Goal: Task Accomplishment & Management: Manage account settings

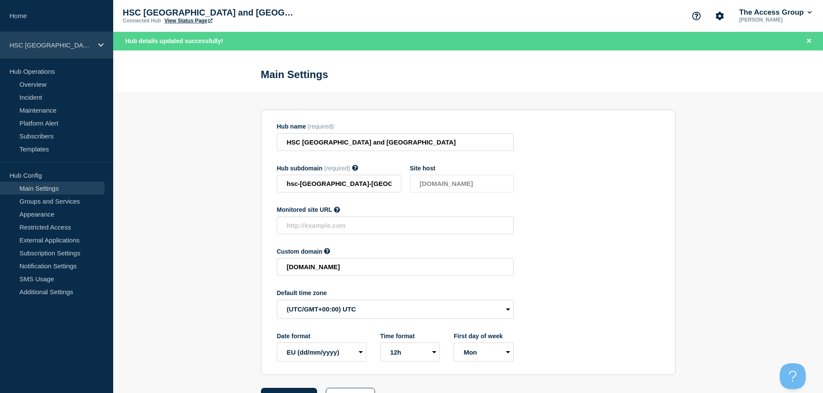
click at [40, 46] on p "HSC [GEOGRAPHIC_DATA] and [GEOGRAPHIC_DATA]" at bounding box center [51, 44] width 83 height 7
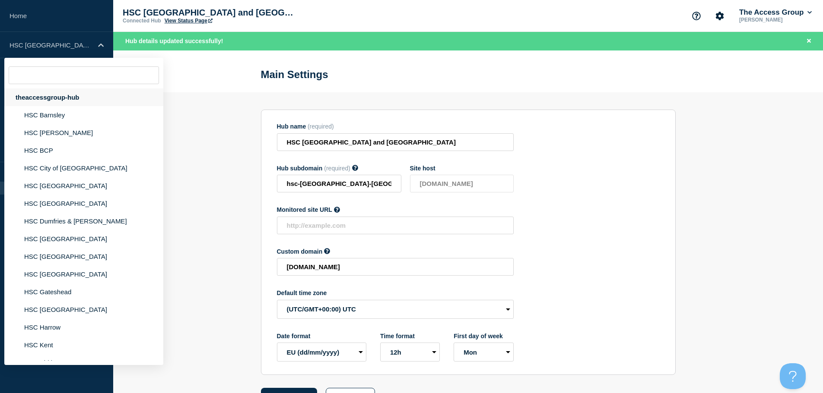
click at [65, 92] on div "theaccessgroup-hub" at bounding box center [83, 98] width 159 height 18
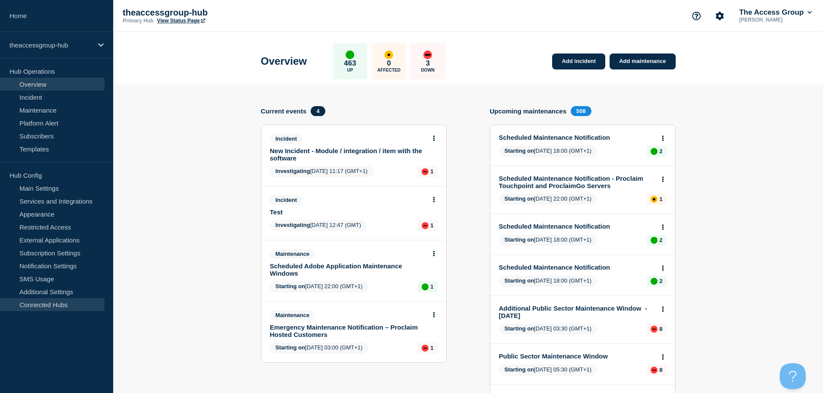
click at [56, 306] on link "Connected Hubs" at bounding box center [52, 304] width 105 height 13
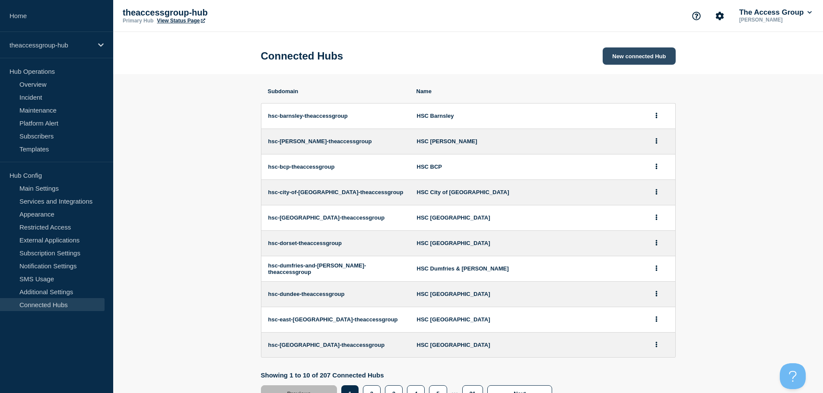
click at [634, 54] on button "New connected Hub" at bounding box center [639, 56] width 73 height 17
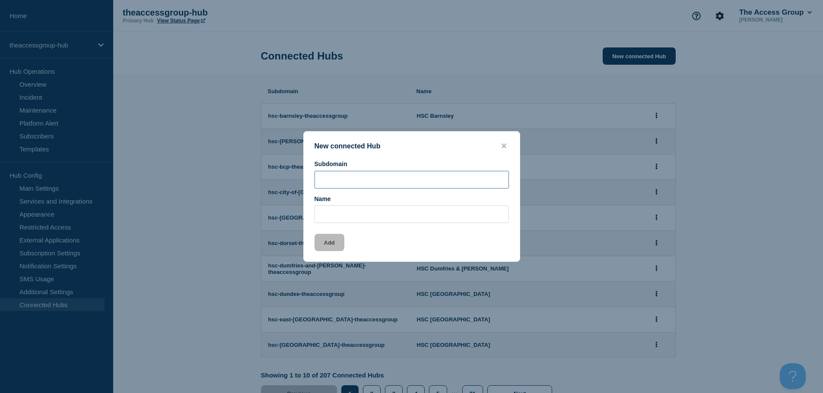
click at [325, 183] on input "Subdomain" at bounding box center [411, 180] width 194 height 18
click at [336, 179] on input "Subdomain" at bounding box center [411, 180] width 194 height 18
paste input "[DOMAIN_NAME]"
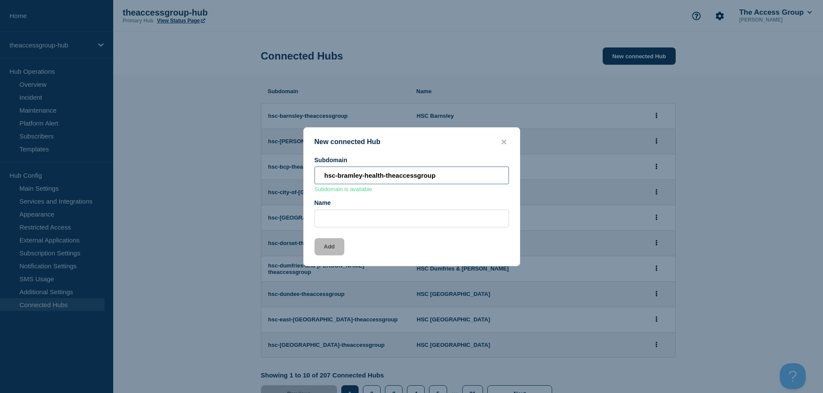
type input "hsc-bramley-health-theaccessgroup"
click at [346, 226] on input "Name" at bounding box center [411, 219] width 194 height 18
type input "Bramley Health"
click at [330, 251] on button "Add" at bounding box center [329, 246] width 30 height 17
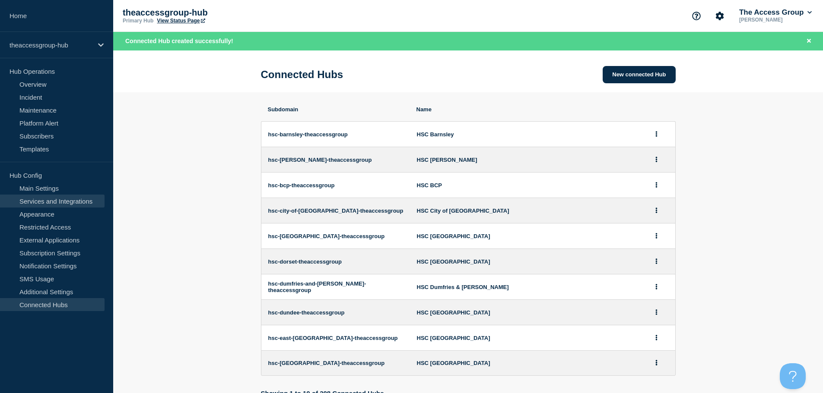
click at [63, 203] on link "Services and Integrations" at bounding box center [52, 201] width 105 height 13
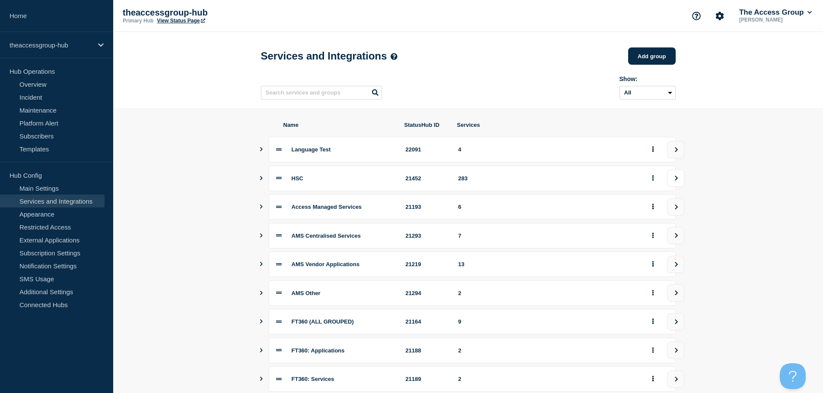
click at [674, 179] on icon "view group" at bounding box center [676, 178] width 6 height 5
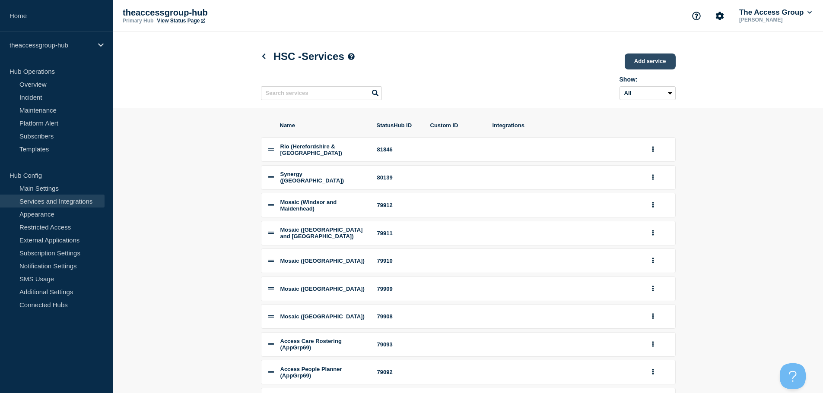
click at [647, 70] on link "Add service" at bounding box center [650, 62] width 51 height 16
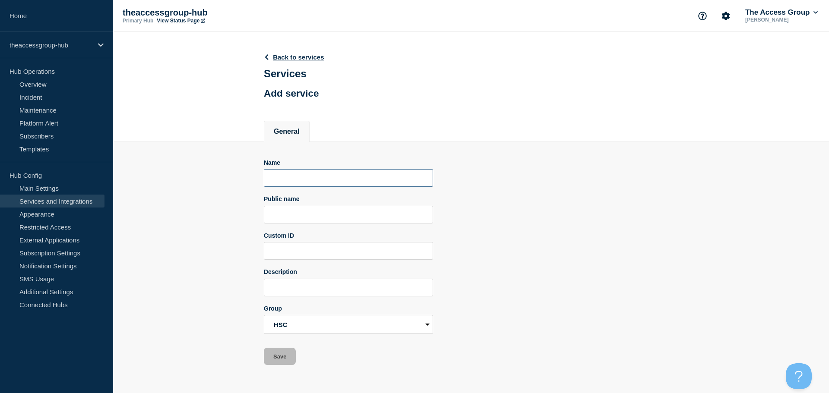
click at [313, 178] on input "Name" at bounding box center [348, 178] width 169 height 18
type input "Rio (Bramley Health)"
click at [276, 218] on input "Public name" at bounding box center [348, 215] width 169 height 18
type input "Rio"
click at [278, 365] on button "Save" at bounding box center [280, 356] width 32 height 17
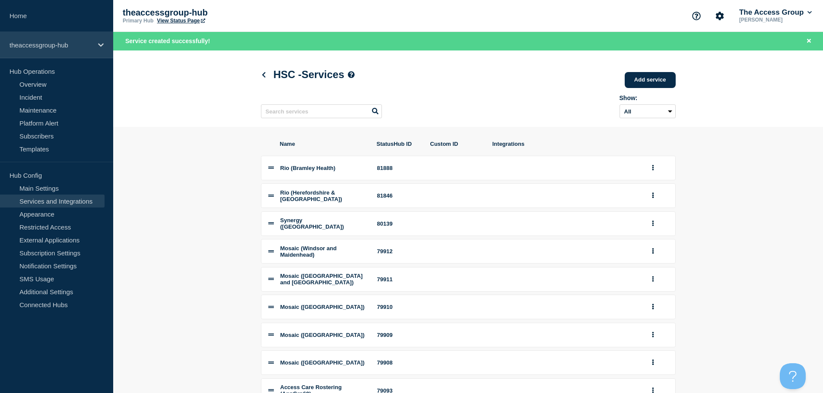
click at [82, 45] on p "theaccessgroup-hub" at bounding box center [51, 44] width 83 height 7
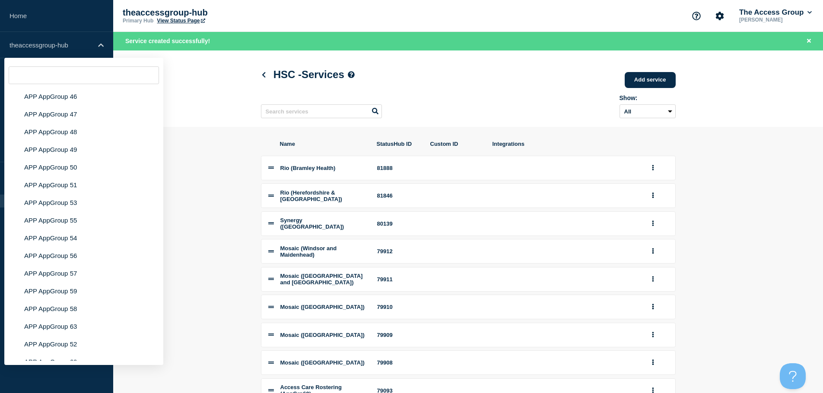
scroll to position [3436, 0]
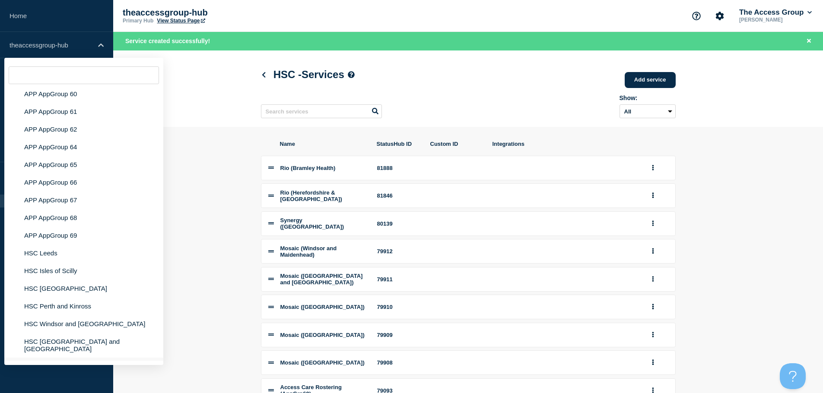
click at [39, 358] on li "Bramley Health" at bounding box center [83, 367] width 159 height 18
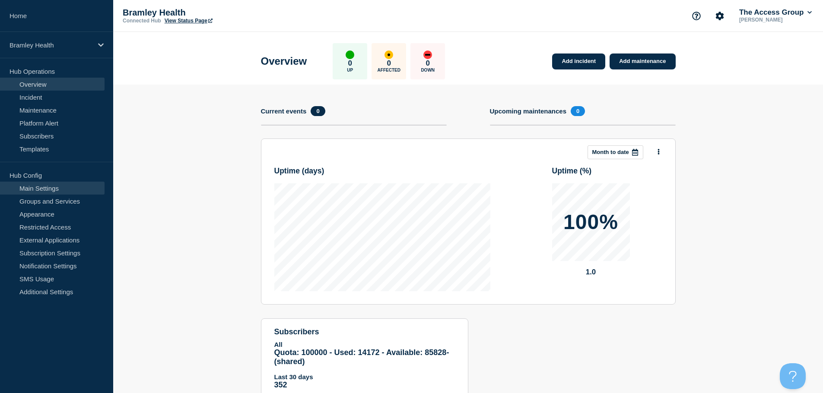
click at [39, 185] on link "Main Settings" at bounding box center [52, 188] width 105 height 13
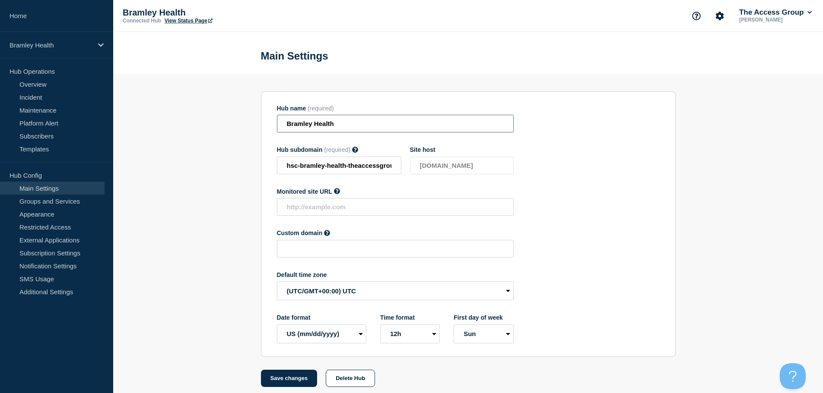
click at [288, 125] on input "Bramley Health" at bounding box center [395, 124] width 237 height 18
type input "HSC Bramley Health"
click at [315, 339] on select "EU (dd/mm/yyyy) US (mm/dd/yyyy)" at bounding box center [321, 334] width 89 height 19
select select "en"
click at [277, 327] on select "EU (dd/mm/yyyy) US (mm/dd/yyyy)" at bounding box center [321, 334] width 89 height 19
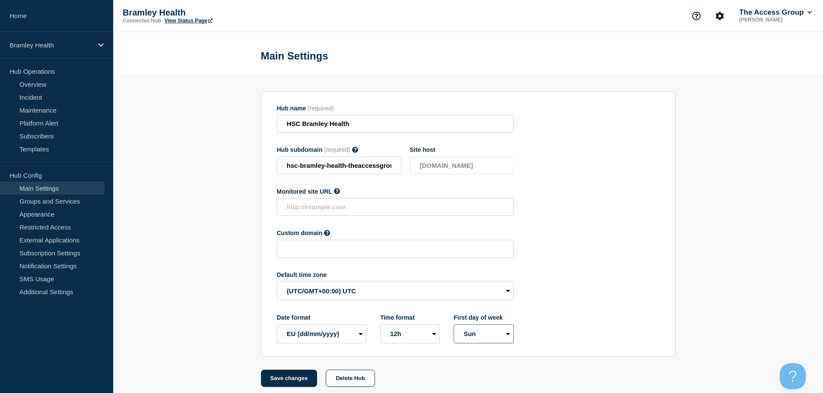
click at [474, 336] on select "Mon Sun" at bounding box center [484, 334] width 60 height 19
select select "true"
click at [454, 327] on select "Mon Sun" at bounding box center [484, 334] width 60 height 19
click at [317, 253] on input "text" at bounding box center [395, 249] width 237 height 18
paste input "[DOMAIN_NAME]"
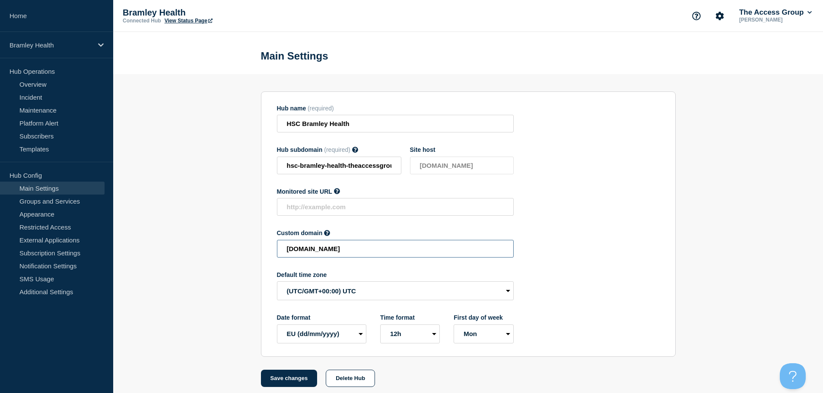
scroll to position [0, 1]
click at [291, 384] on button "Save changes" at bounding box center [289, 378] width 57 height 17
type input "[DOMAIN_NAME]"
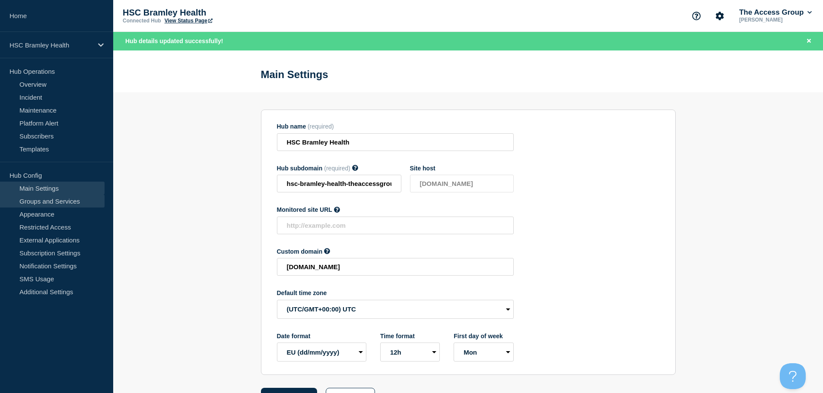
click at [61, 200] on link "Groups and Services" at bounding box center [52, 201] width 105 height 13
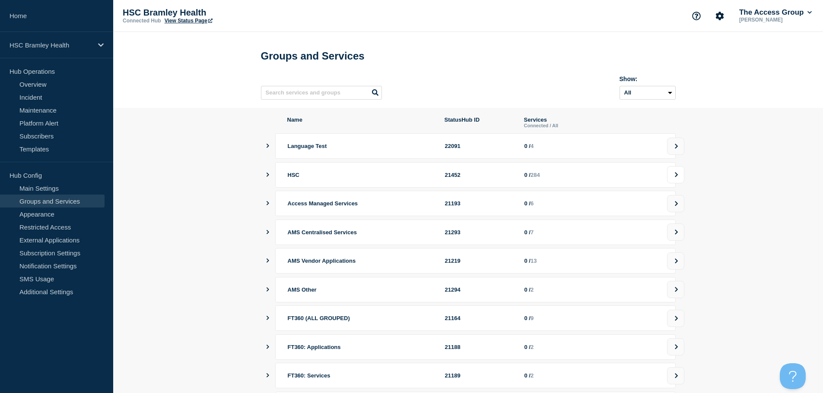
click at [676, 174] on button at bounding box center [675, 174] width 17 height 17
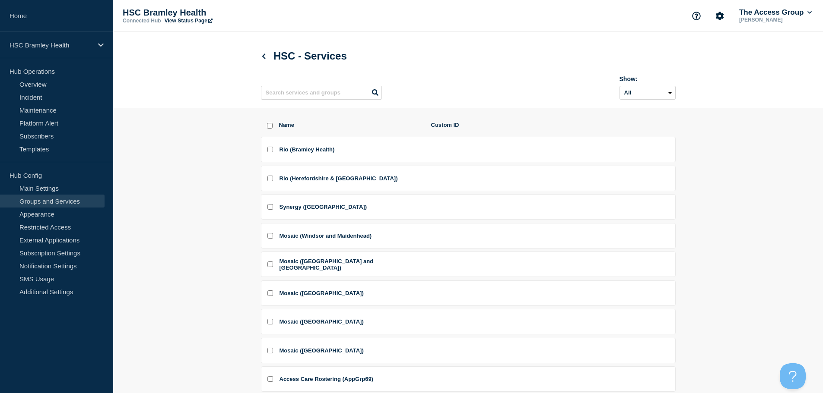
click at [270, 151] on input "Rio (Bramley Health) checkbox" at bounding box center [270, 150] width 6 height 6
checkbox input "true"
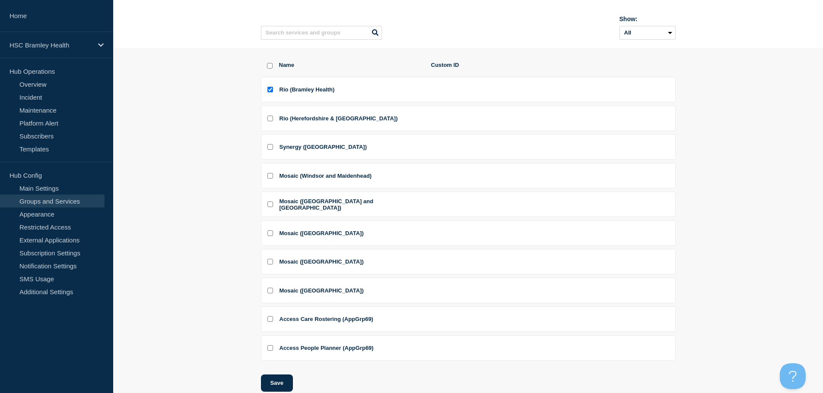
scroll to position [132, 0]
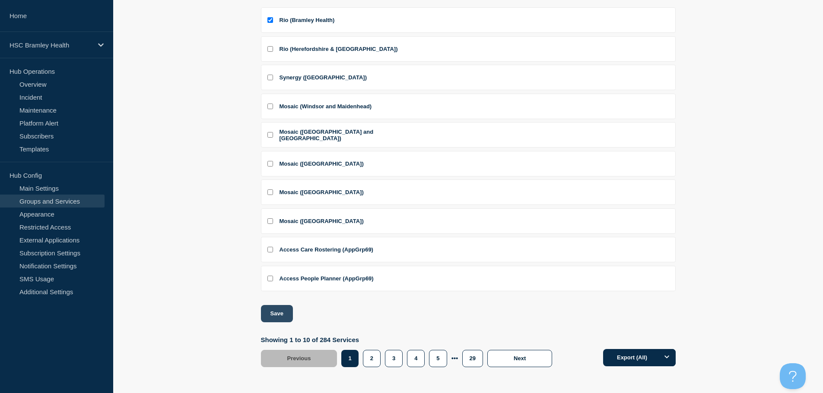
click at [282, 311] on button "Save" at bounding box center [277, 313] width 32 height 17
